Goal: Task Accomplishment & Management: Manage account settings

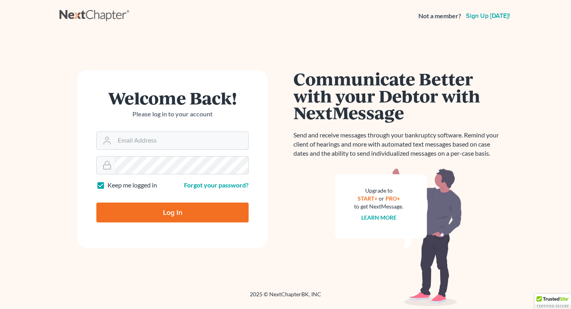
type input "[EMAIL_ADDRESS][DOMAIN_NAME]"
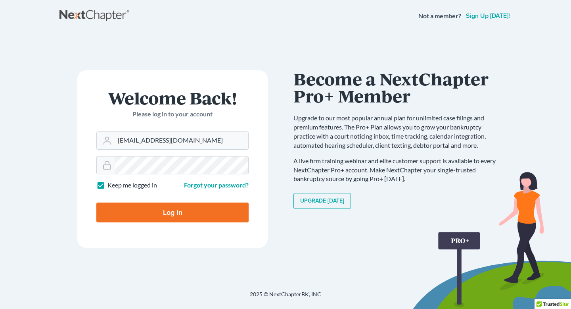
click at [184, 205] on input "Log In" at bounding box center [172, 212] width 152 height 20
type input "Thinking..."
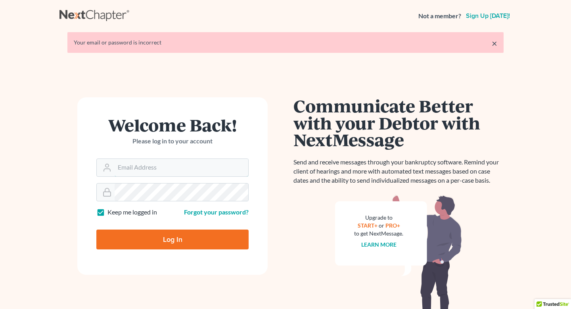
type input "[EMAIL_ADDRESS][DOMAIN_NAME]"
click at [84, 190] on form "Welcome Back! Please log in to your account Email Address jmsalelaw@gmail.com P…" at bounding box center [172, 185] width 190 height 177
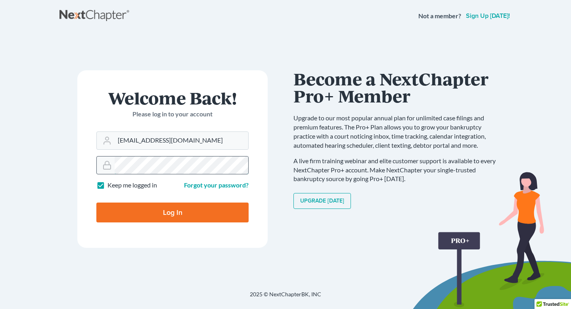
click at [96, 202] on input "Log In" at bounding box center [172, 212] width 152 height 20
type input "Thinking..."
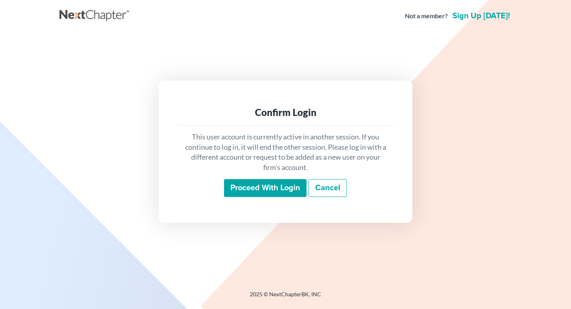
click at [302, 190] on input "Proceed with login" at bounding box center [265, 188] width 82 height 18
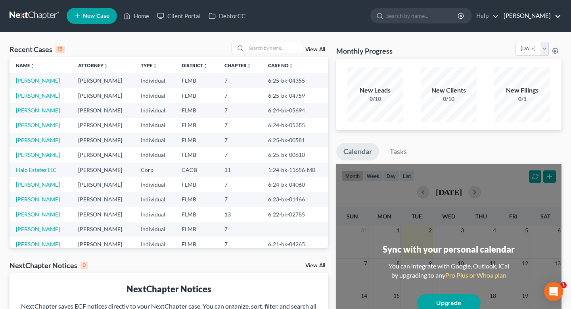
click at [544, 14] on link "Jacqueline M Sale Esq" at bounding box center [530, 16] width 61 height 14
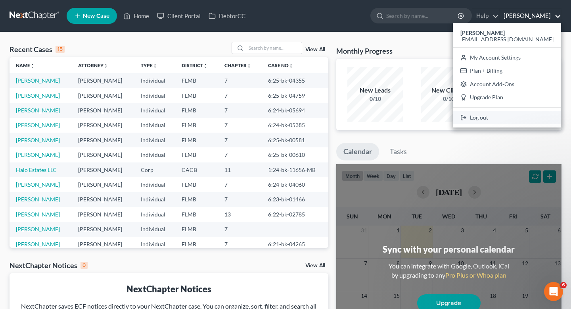
click at [509, 118] on link "Log out" at bounding box center [507, 117] width 108 height 13
